Goal: Transaction & Acquisition: Download file/media

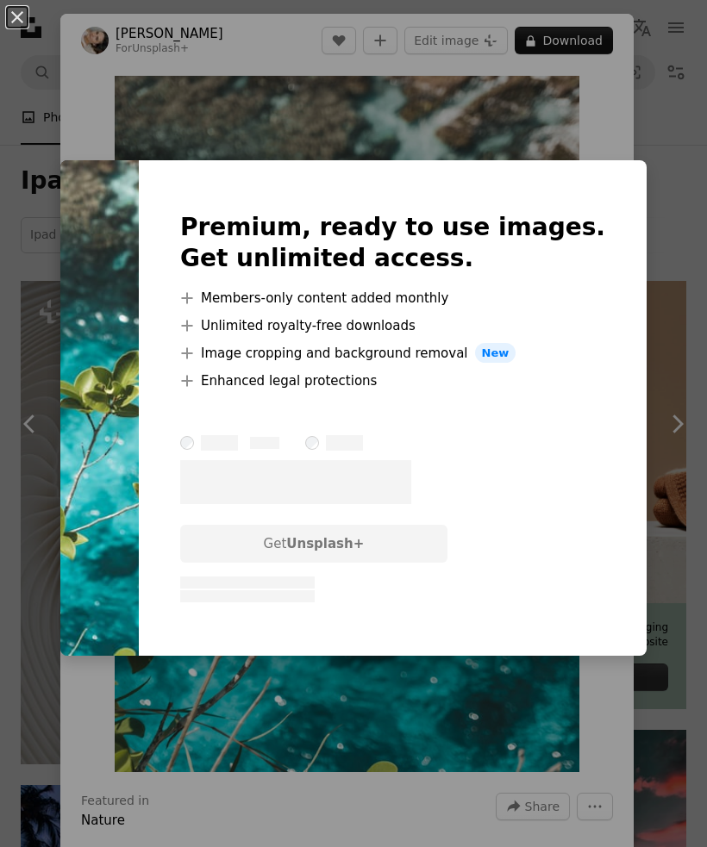
scroll to position [8304, 0]
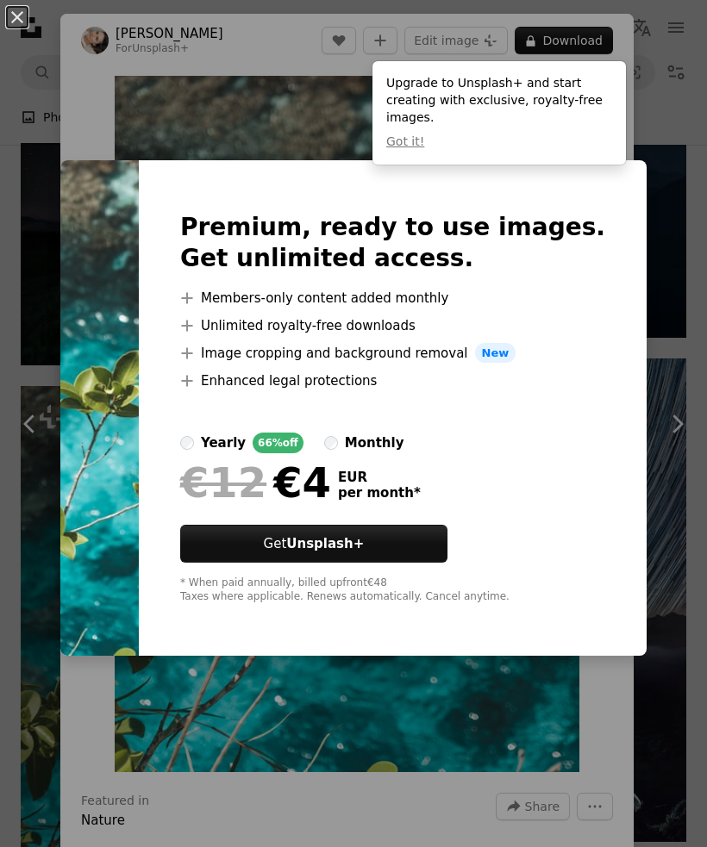
click at [93, 847] on div "An X shape Premium, ready to use images. Get unlimited access. A plus sign Memb…" at bounding box center [353, 423] width 707 height 847
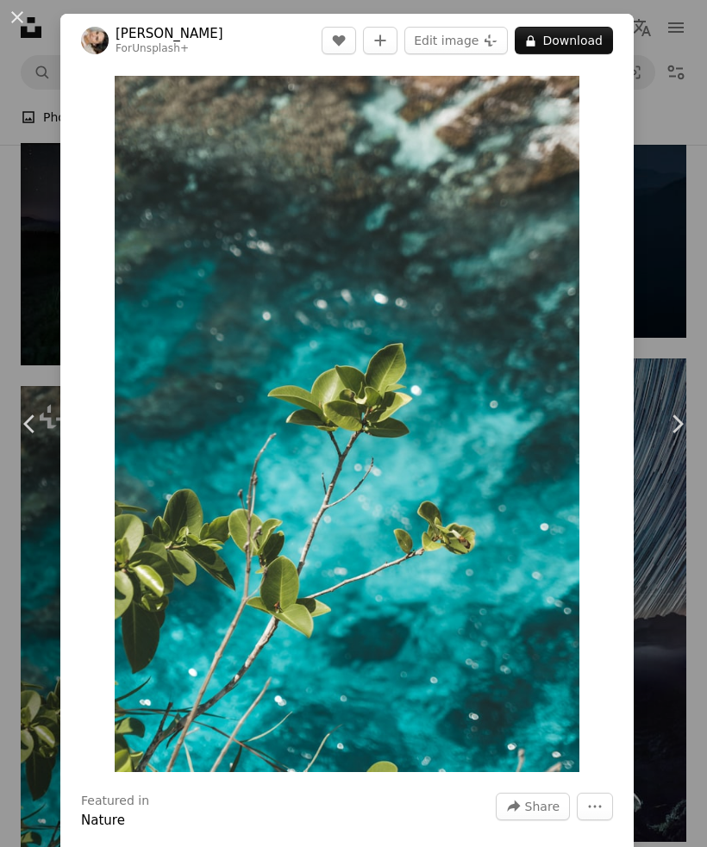
click at [667, 463] on link "Chevron right" at bounding box center [677, 424] width 60 height 166
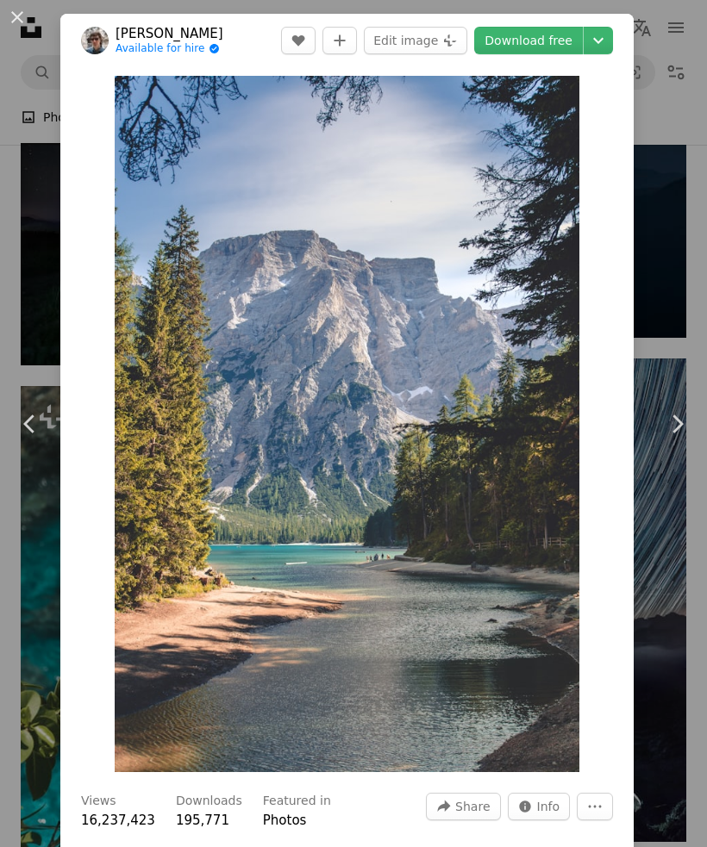
click at [10, 23] on button "An X shape" at bounding box center [17, 17] width 21 height 21
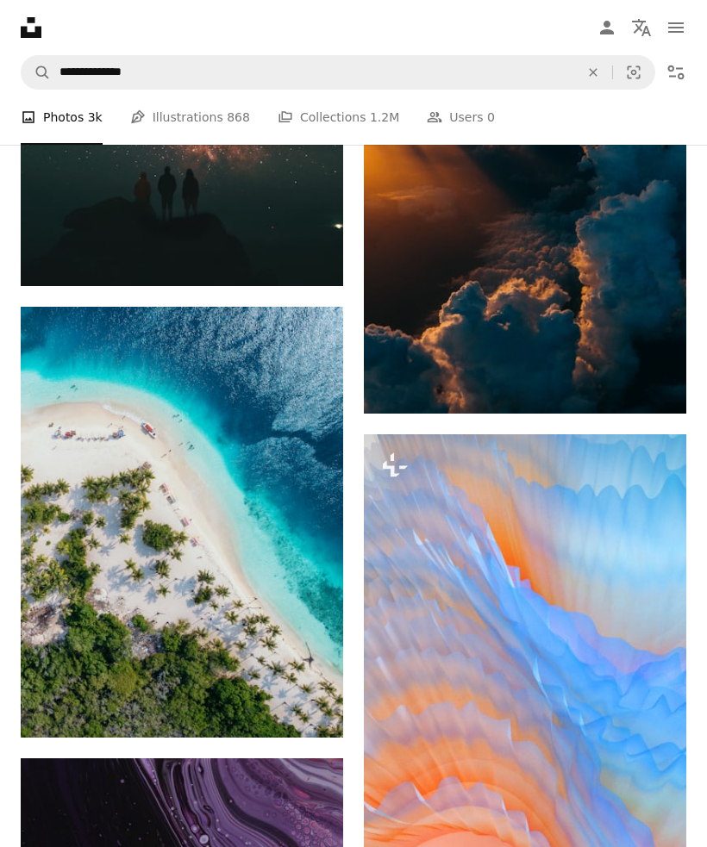
scroll to position [16959, 0]
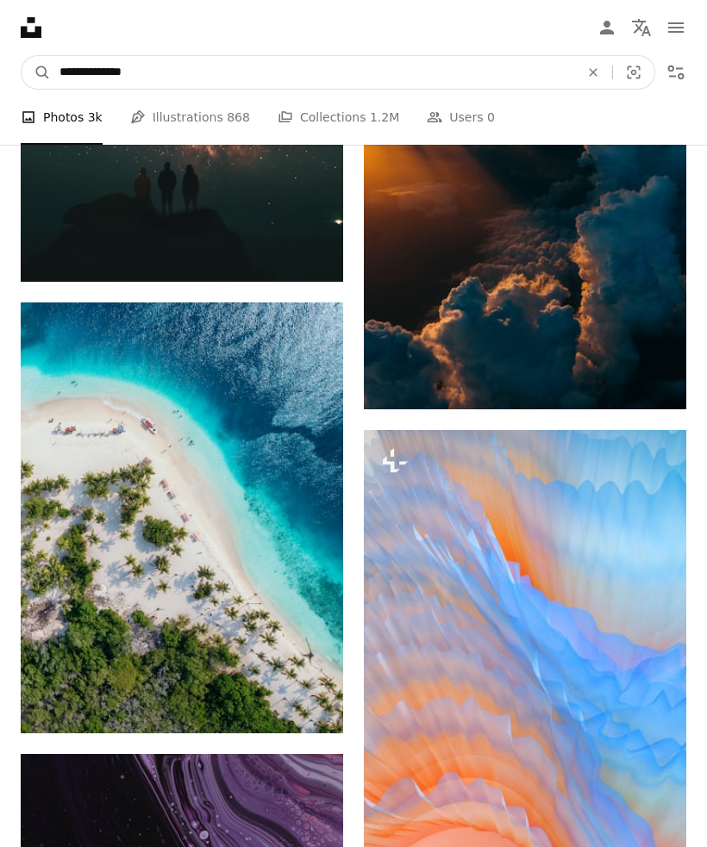
click at [508, 79] on input "**********" at bounding box center [312, 72] width 523 height 33
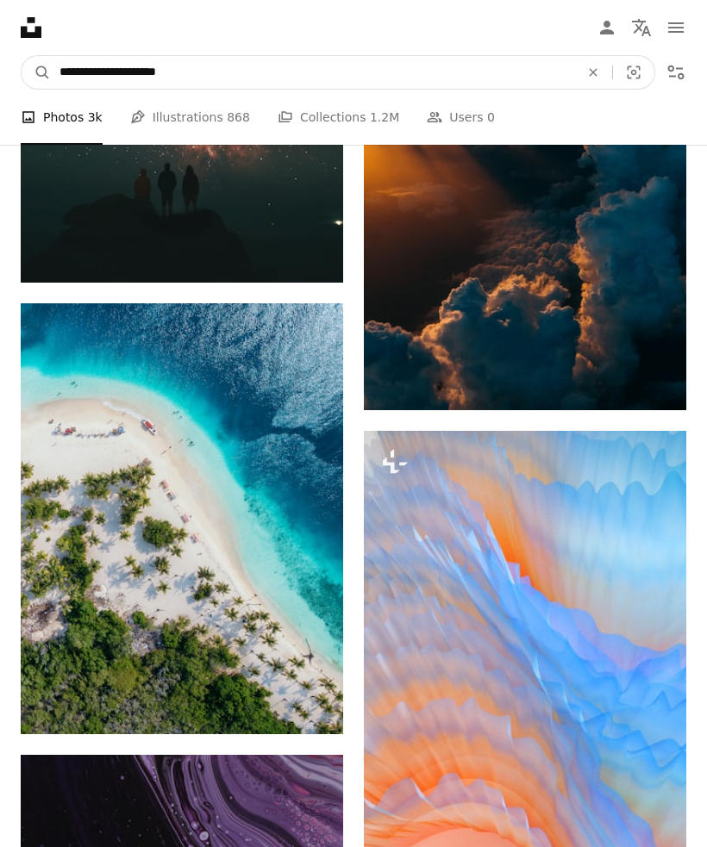
type input "**********"
click at [36, 72] on button "A magnifying glass" at bounding box center [36, 72] width 29 height 33
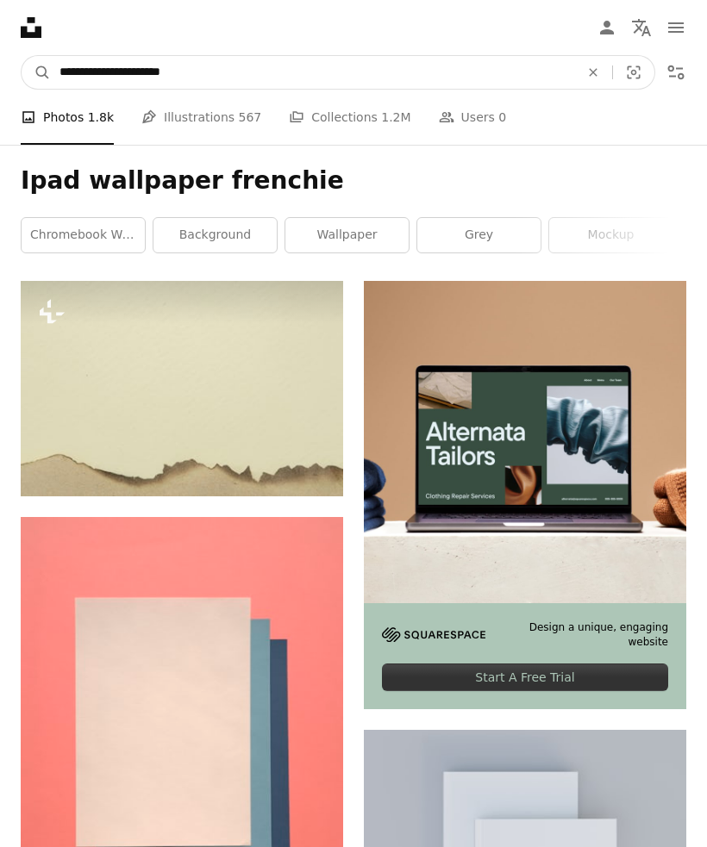
click at [506, 66] on input "**********" at bounding box center [312, 72] width 523 height 33
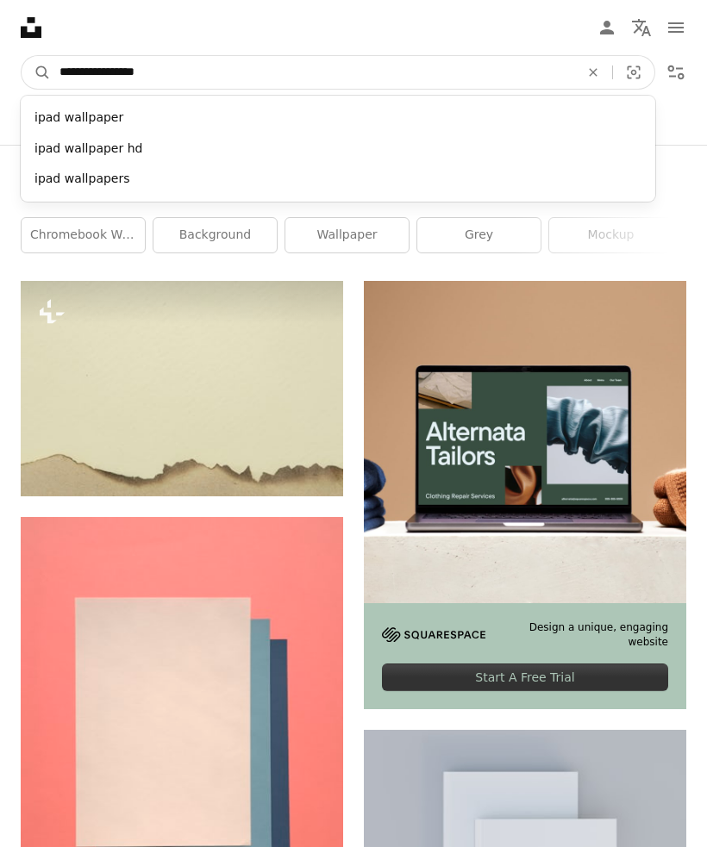
type input "**********"
click at [36, 72] on button "A magnifying glass" at bounding box center [36, 72] width 29 height 33
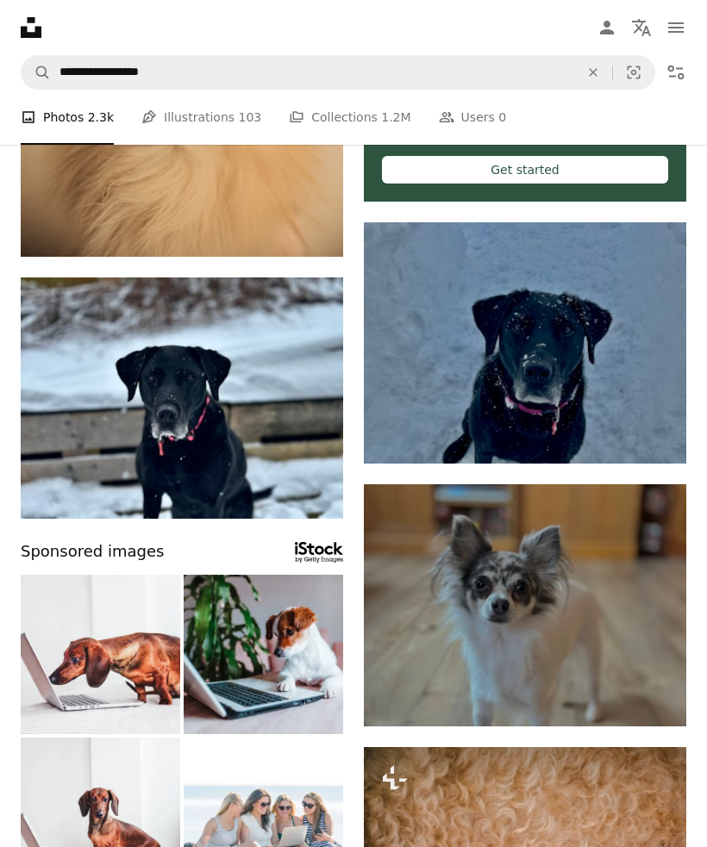
scroll to position [484, 0]
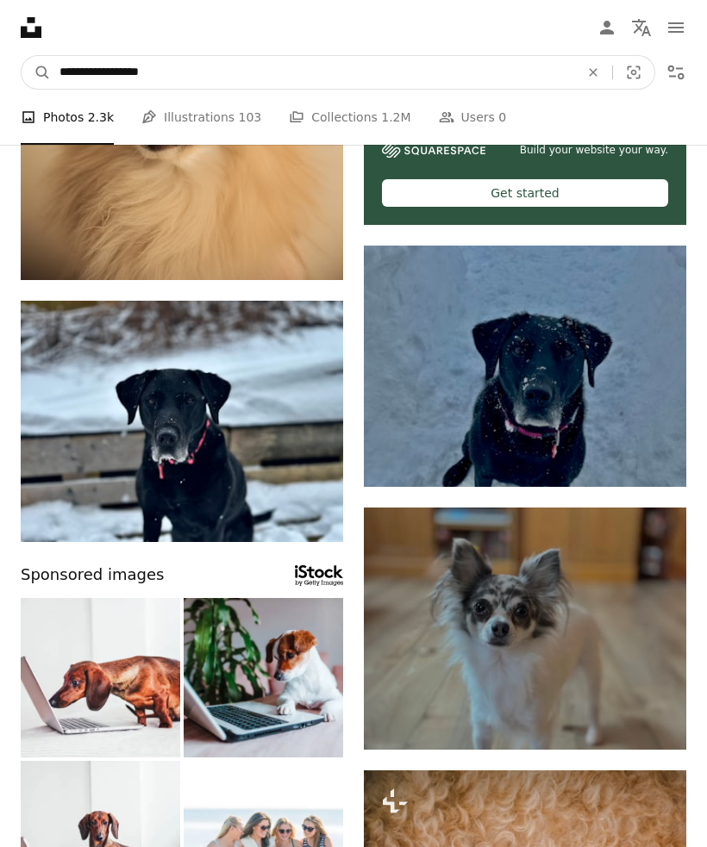
click at [480, 71] on input "**********" at bounding box center [312, 72] width 523 height 33
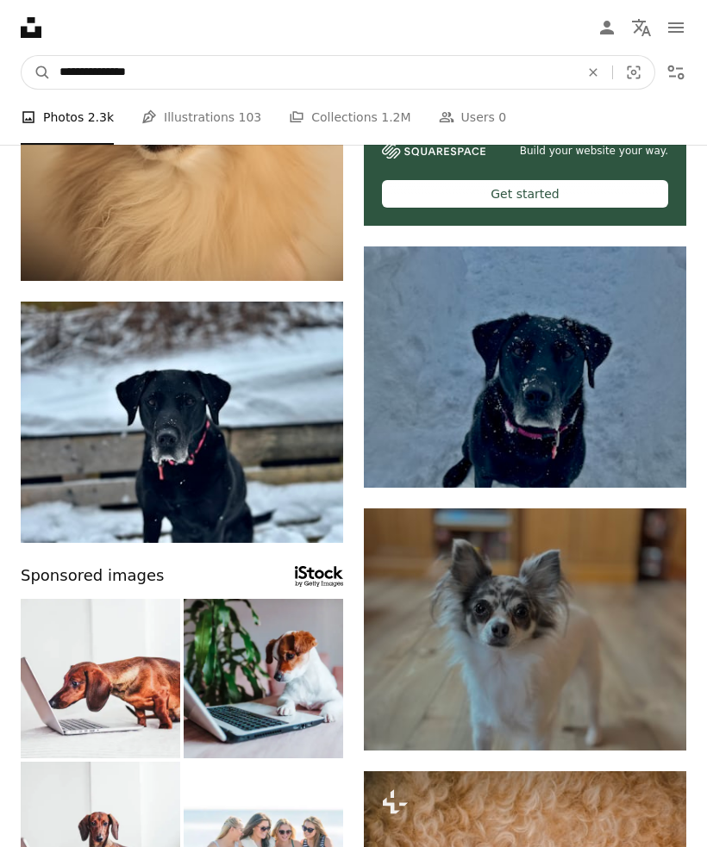
type input "**********"
click at [36, 72] on button "A magnifying glass" at bounding box center [36, 72] width 29 height 33
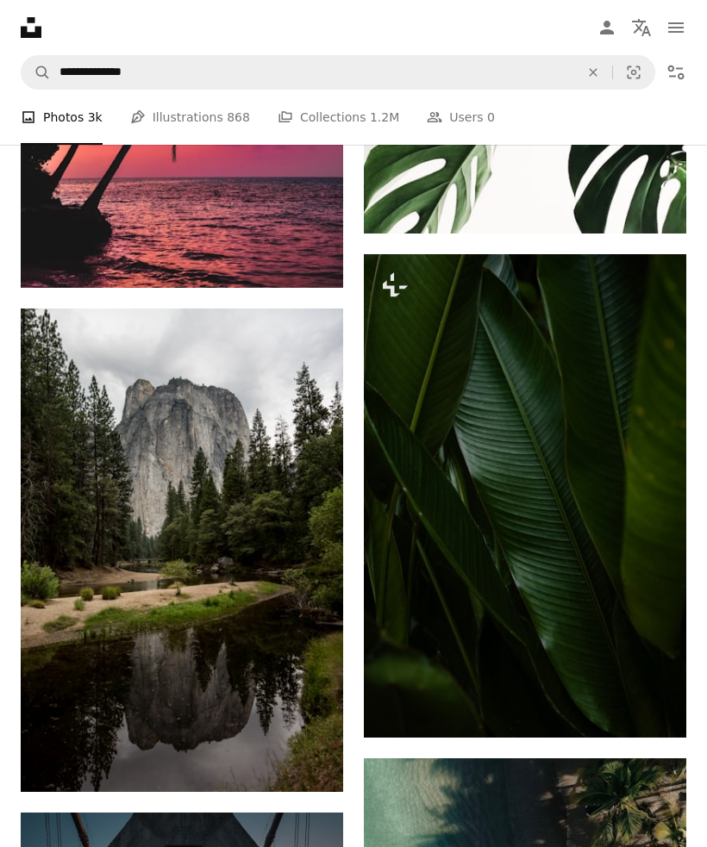
scroll to position [18919, 0]
click at [292, 448] on img at bounding box center [182, 551] width 322 height 484
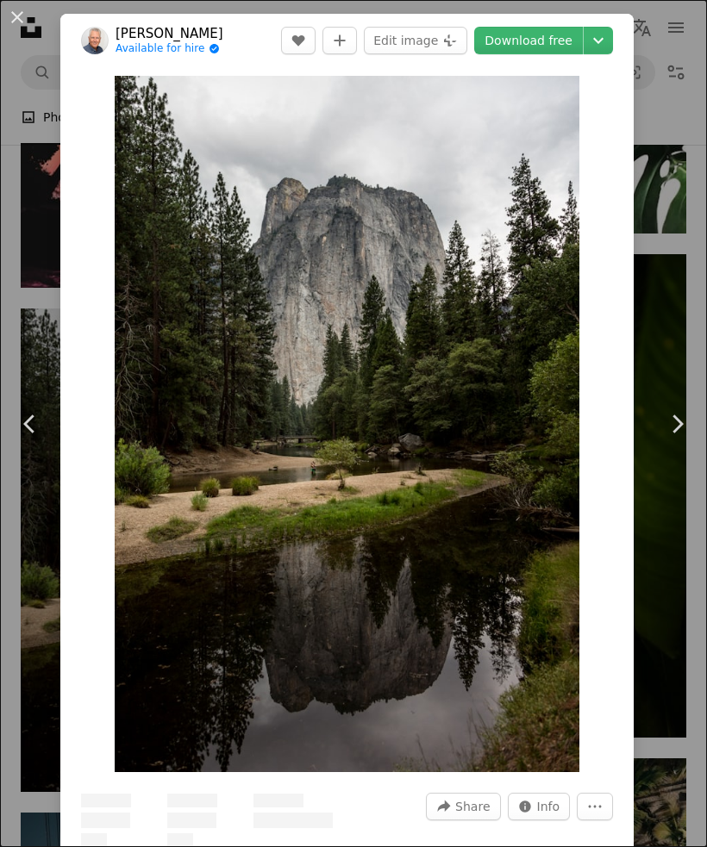
click at [552, 41] on link "Download free" at bounding box center [528, 41] width 109 height 28
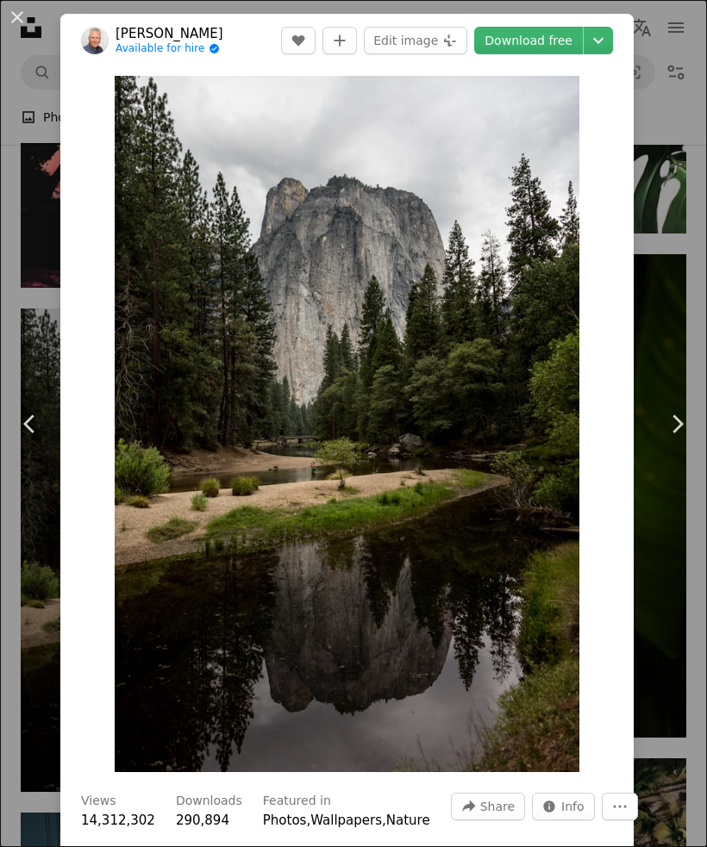
scroll to position [18974, 0]
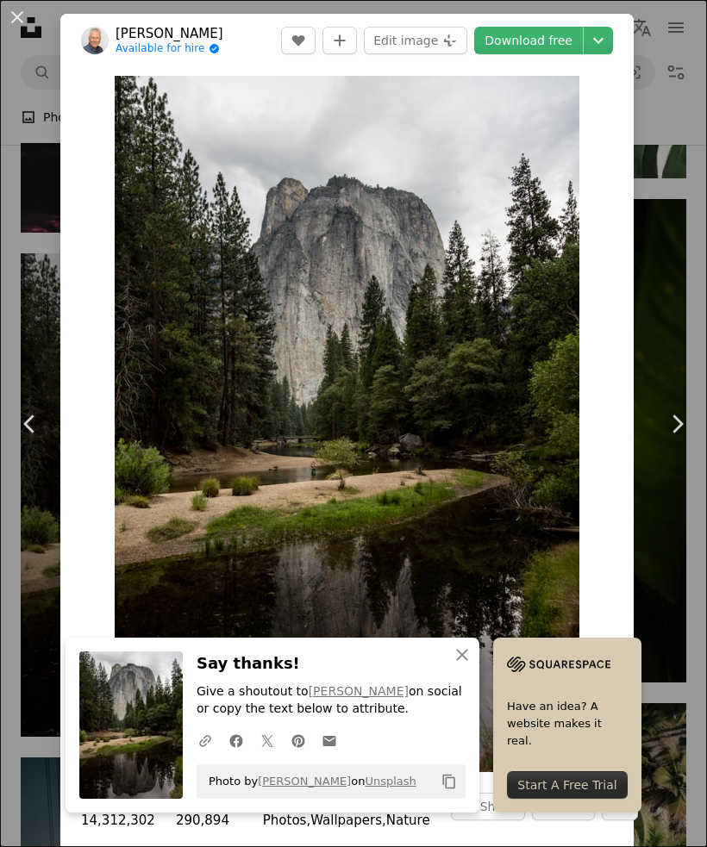
click at [685, 118] on div "An X shape Chevron left Chevron right [PERSON_NAME] Available for hire A checkm…" at bounding box center [353, 423] width 707 height 847
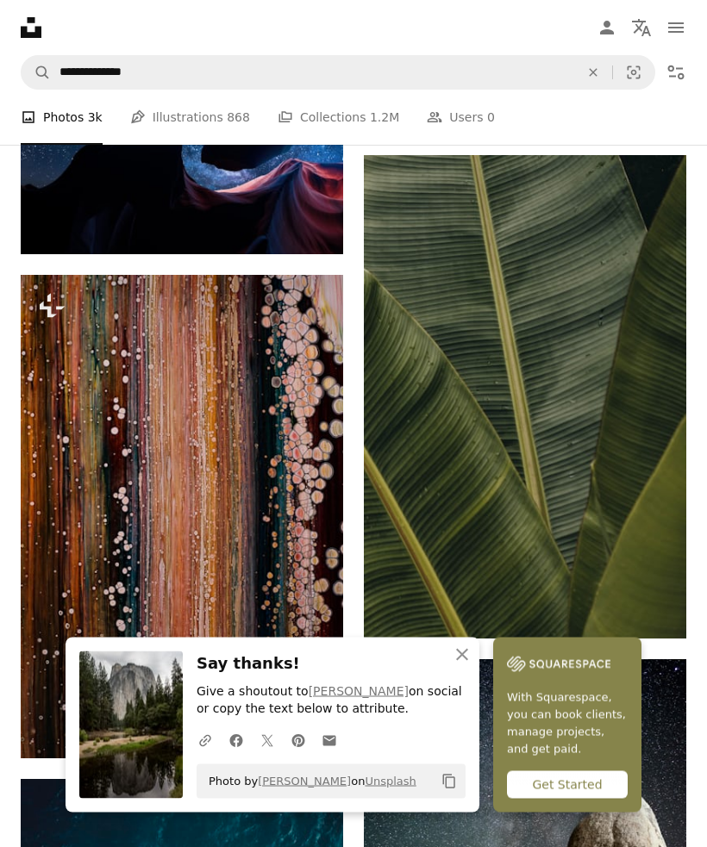
scroll to position [20116, 0]
click at [549, 328] on img at bounding box center [525, 397] width 322 height 484
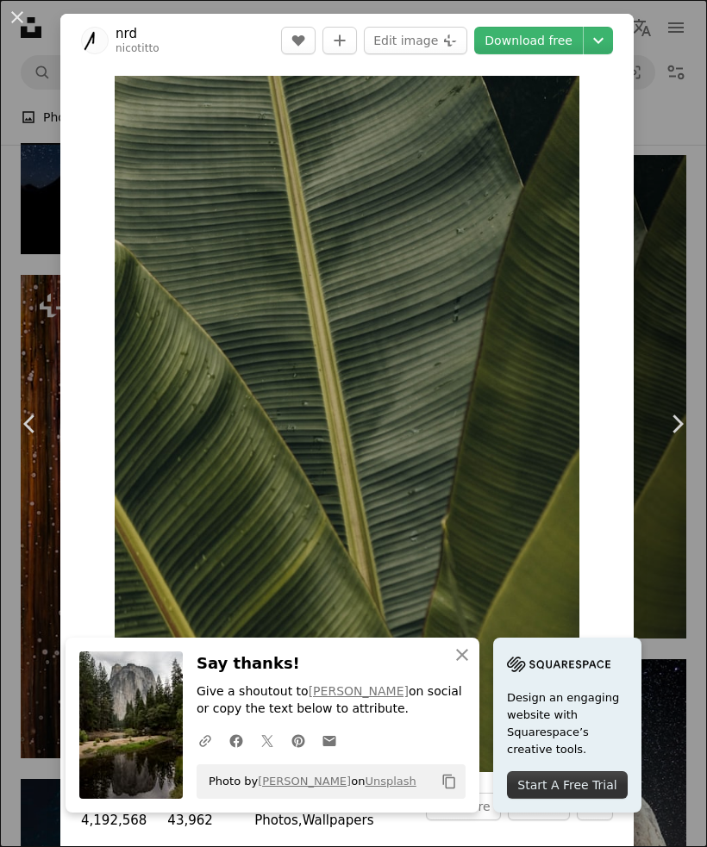
click at [558, 40] on link "Download free" at bounding box center [528, 41] width 109 height 28
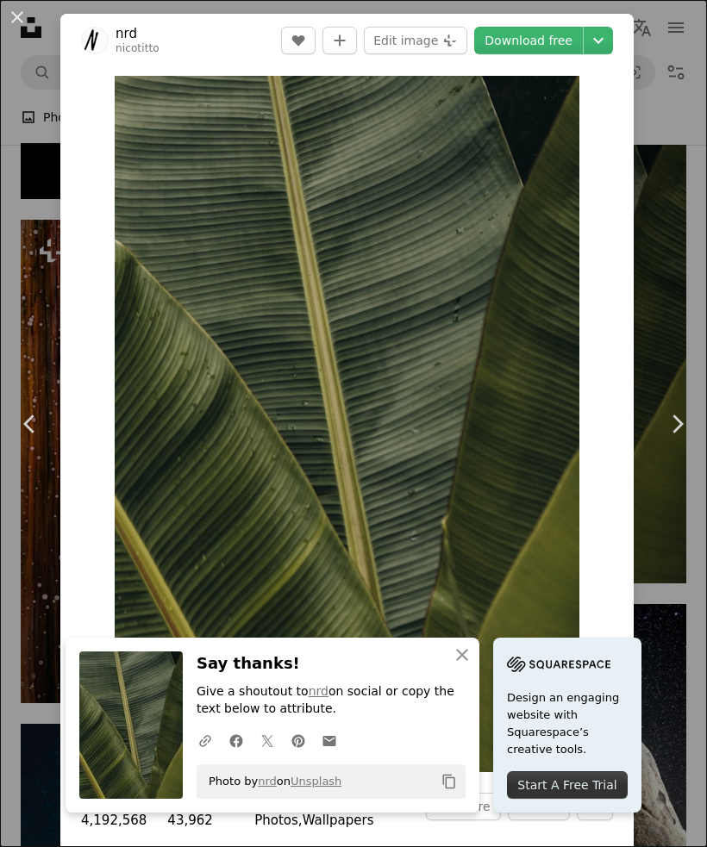
click at [674, 362] on div "An X shape Chevron left Chevron right nrd nicotitto A heart A plus sign Edit im…" at bounding box center [353, 423] width 707 height 847
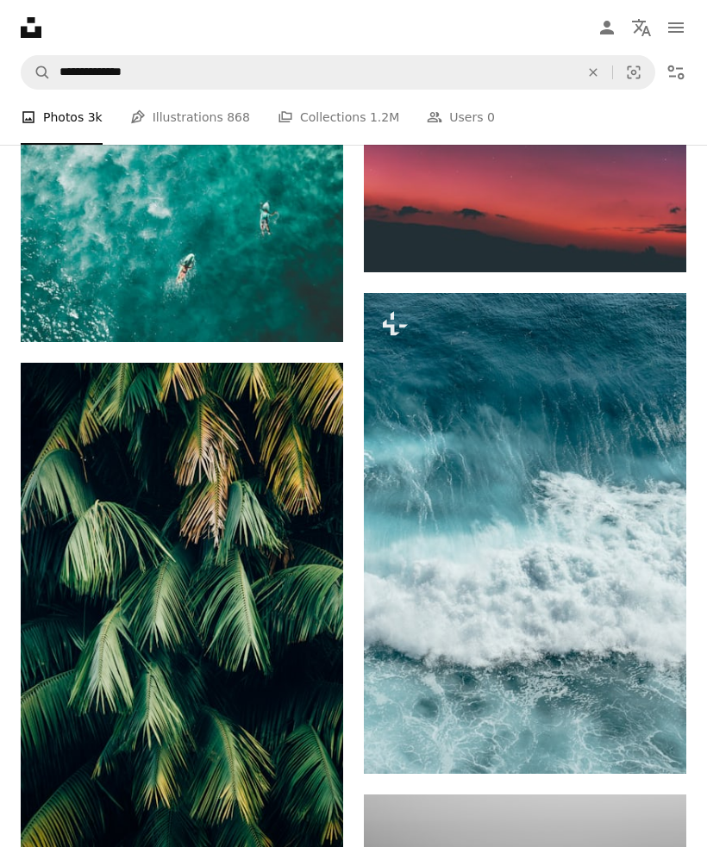
scroll to position [33257, 0]
click at [201, 565] on img at bounding box center [182, 605] width 322 height 484
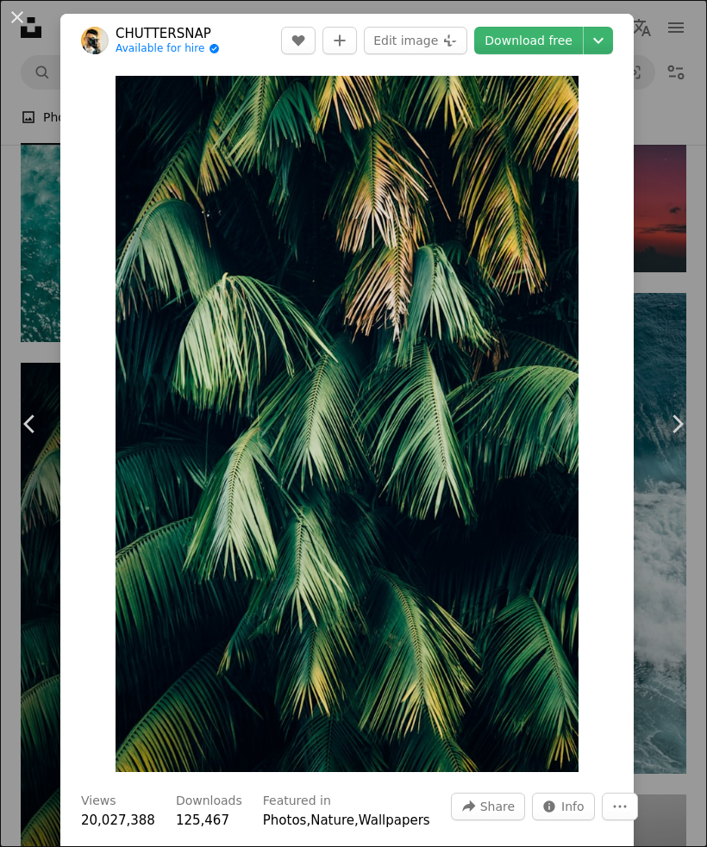
click at [551, 38] on link "Download free" at bounding box center [528, 41] width 109 height 28
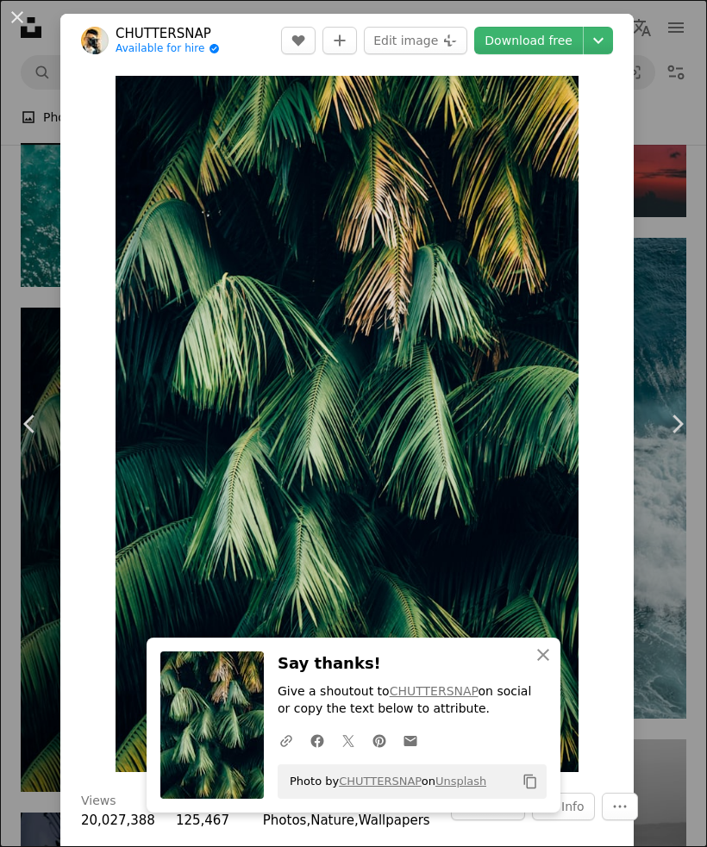
click at [682, 230] on div "An X shape Chevron left Chevron right CHUTTERSNAP Available for hire A checkmar…" at bounding box center [353, 423] width 707 height 847
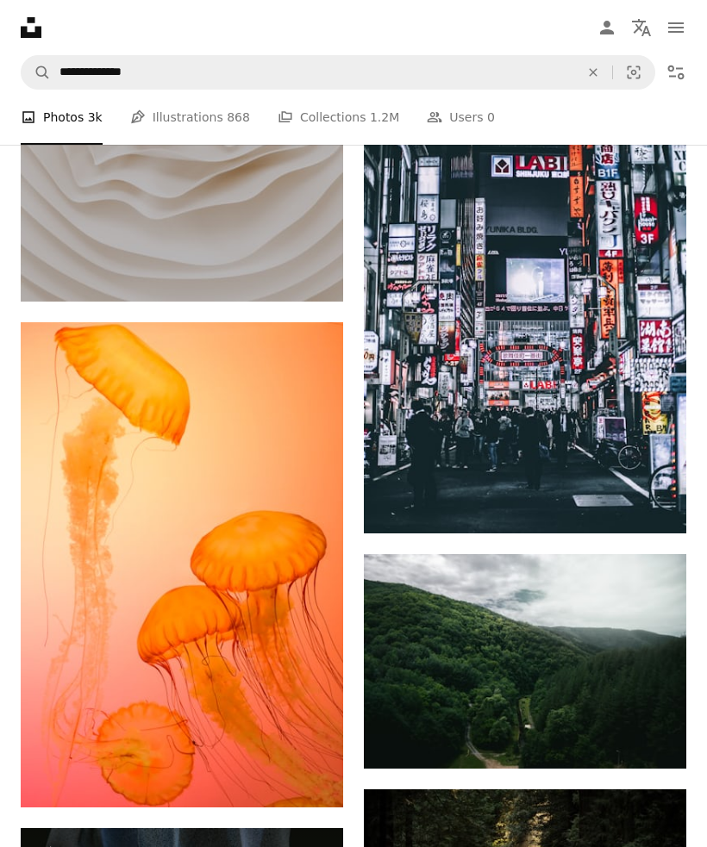
scroll to position [41431, 0]
click at [209, 535] on img at bounding box center [182, 564] width 322 height 485
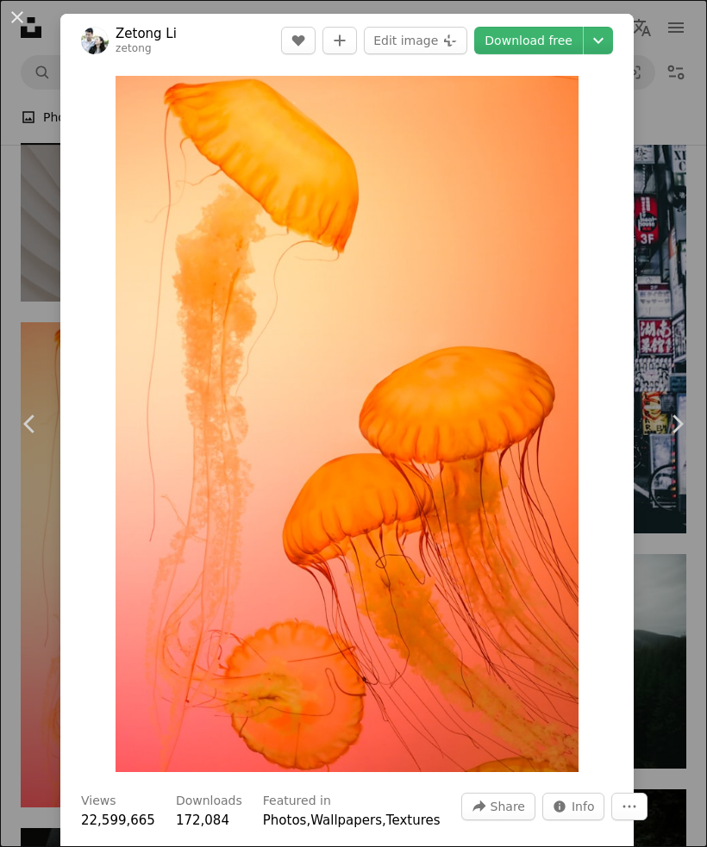
click at [538, 40] on link "Download free" at bounding box center [528, 41] width 109 height 28
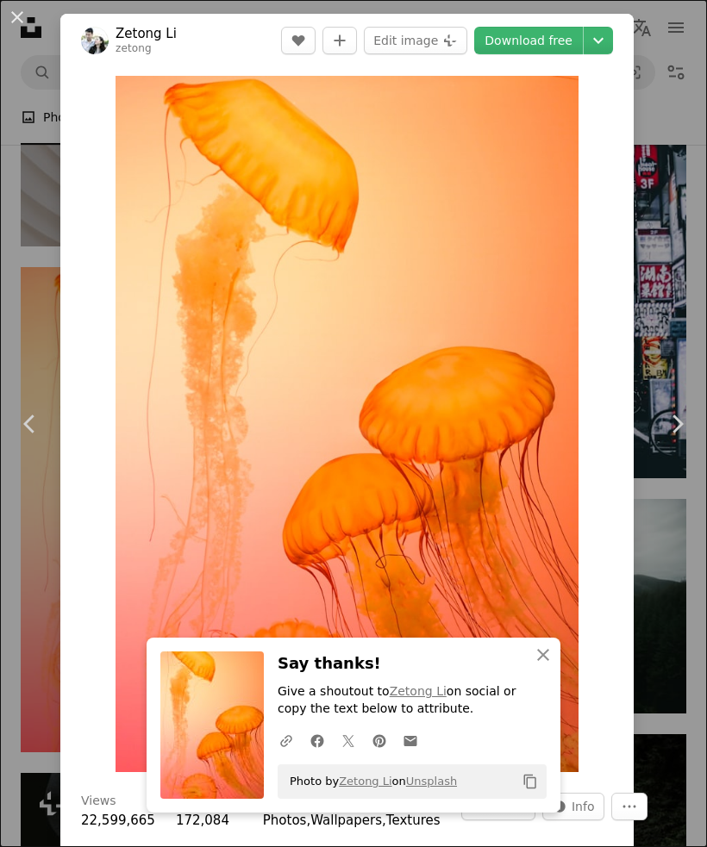
click at [667, 106] on div "An X shape Chevron left Chevron right Zetong Li zetong A heart A plus sign Edit…" at bounding box center [353, 423] width 707 height 847
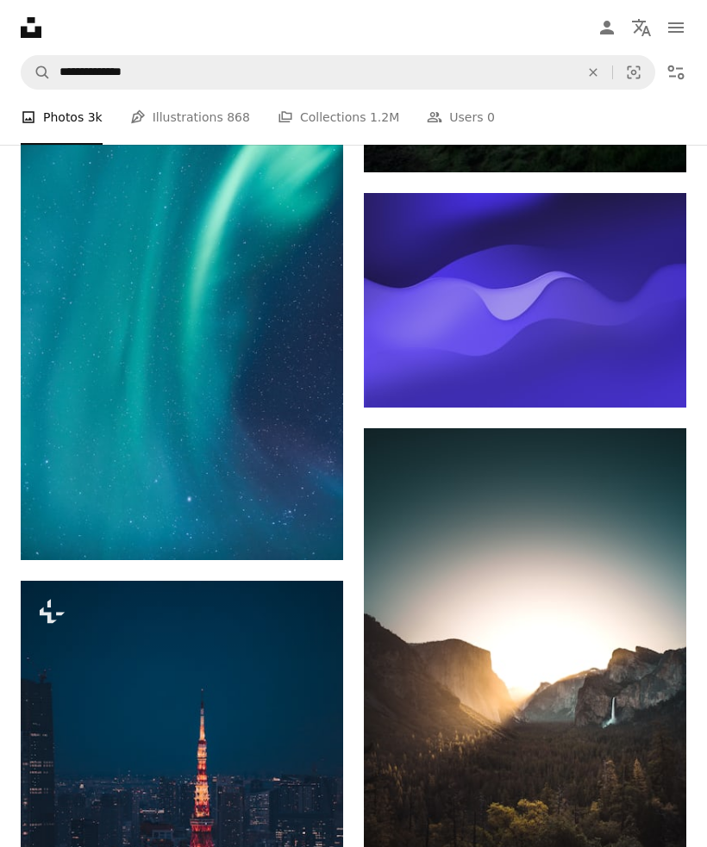
scroll to position [54346, 0]
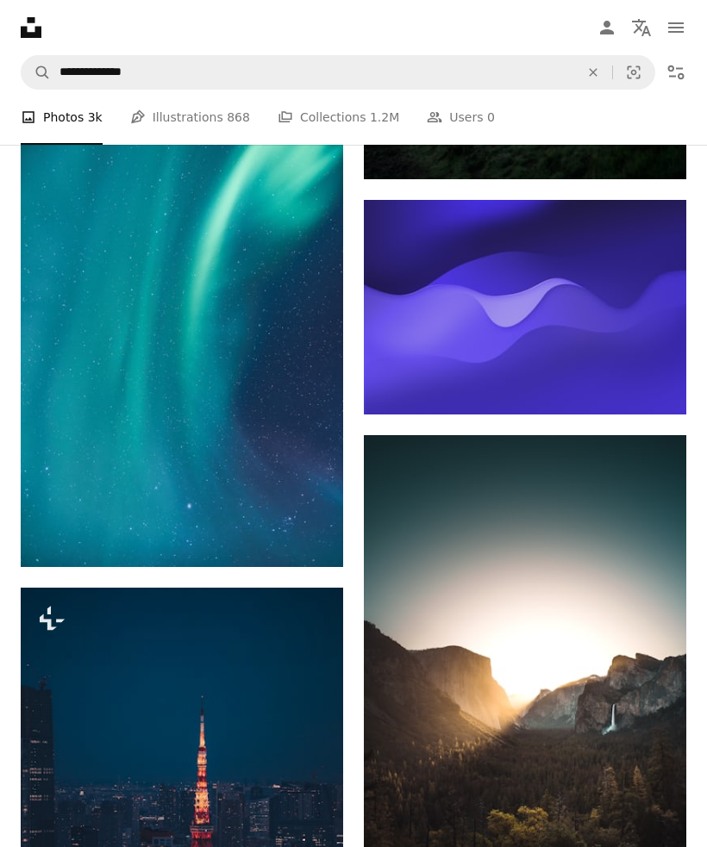
click at [597, 323] on img at bounding box center [525, 308] width 322 height 216
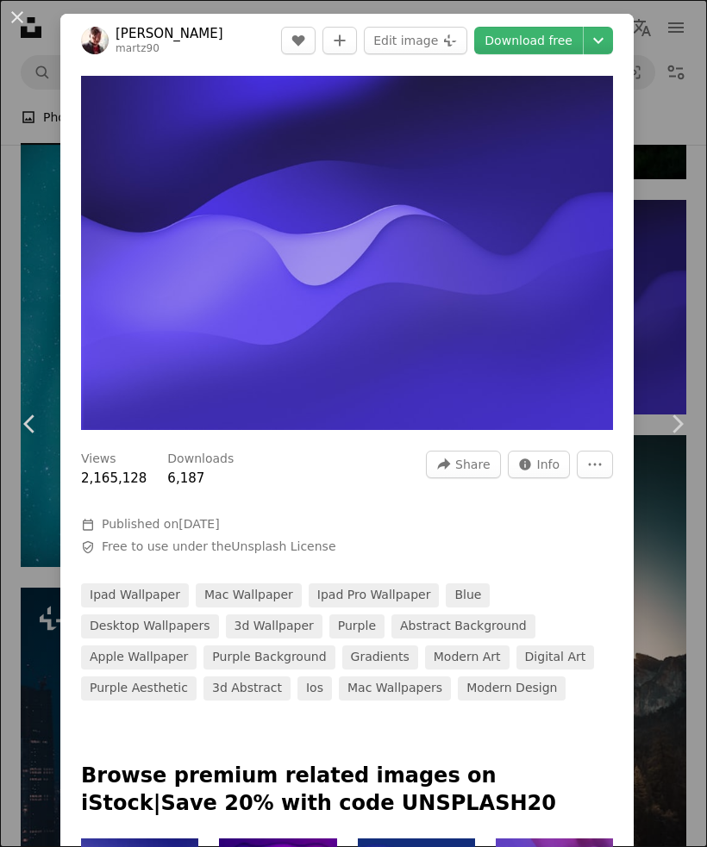
click at [556, 37] on link "Download free" at bounding box center [528, 41] width 109 height 28
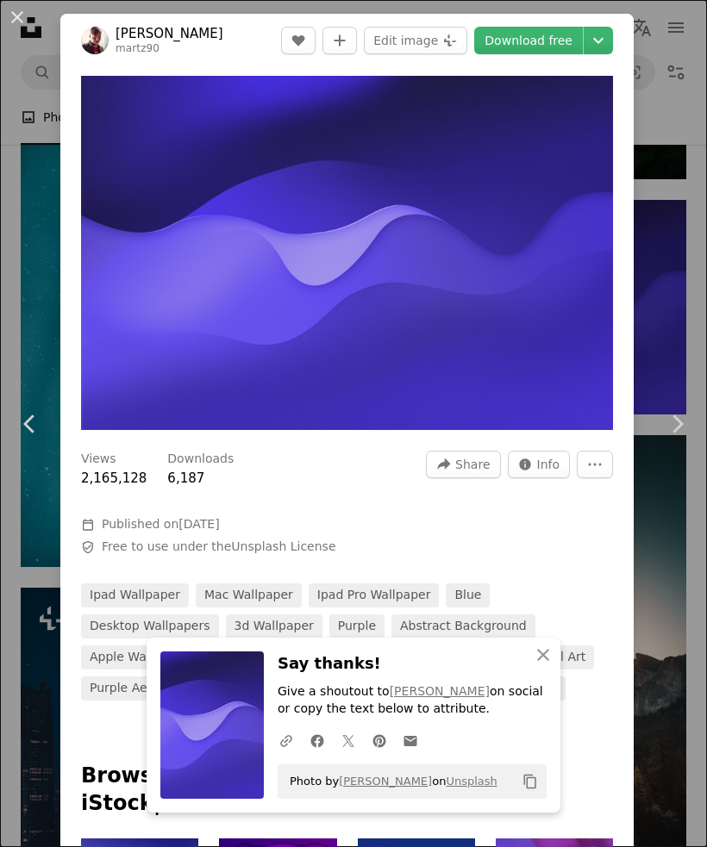
click at [663, 293] on div "An X shape Chevron left Chevron right [PERSON_NAME] martz90 A heart A plus sign…" at bounding box center [353, 423] width 707 height 847
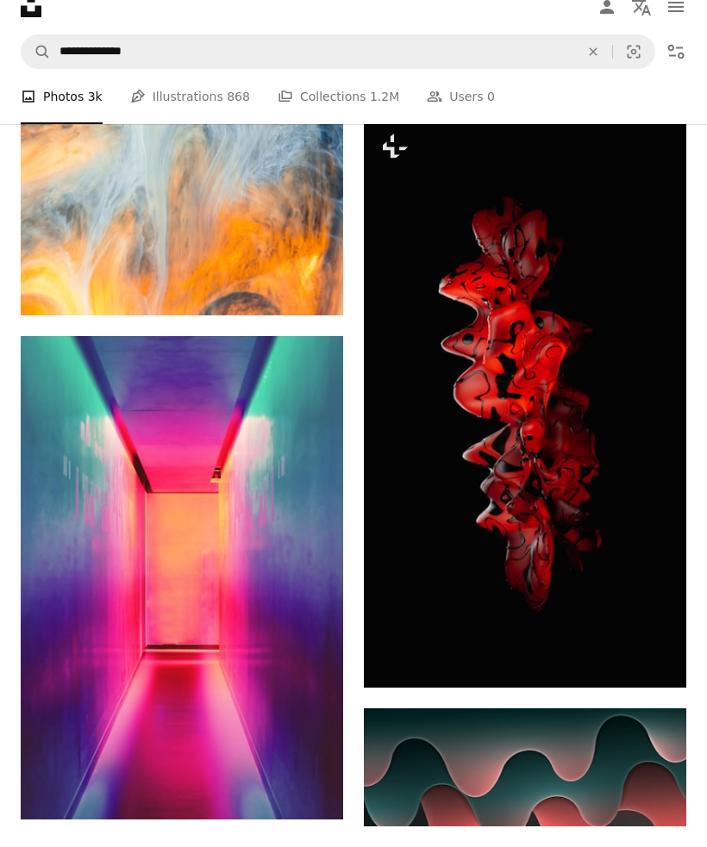
scroll to position [57453, 0]
